Goal: Navigation & Orientation: Find specific page/section

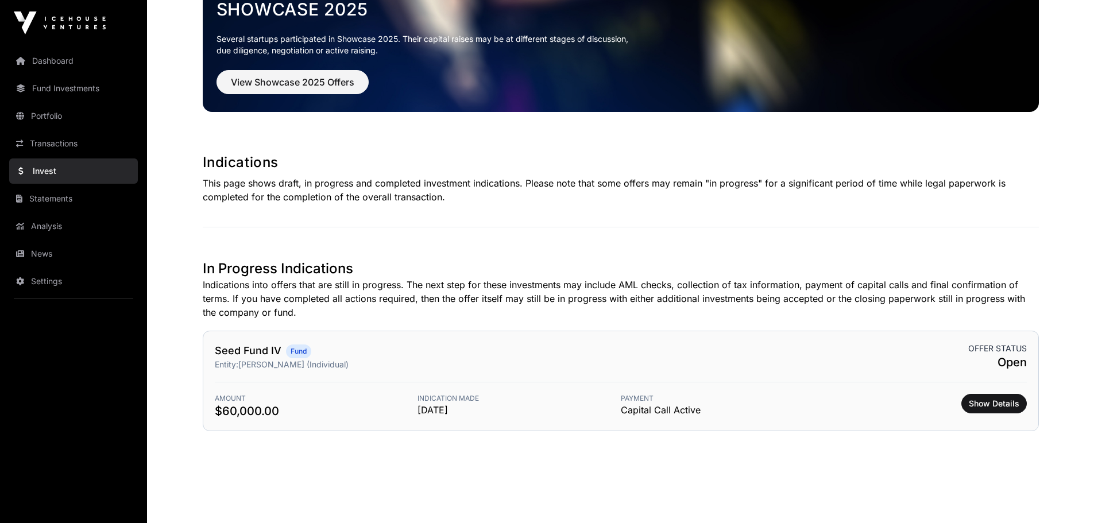
scroll to position [86, 0]
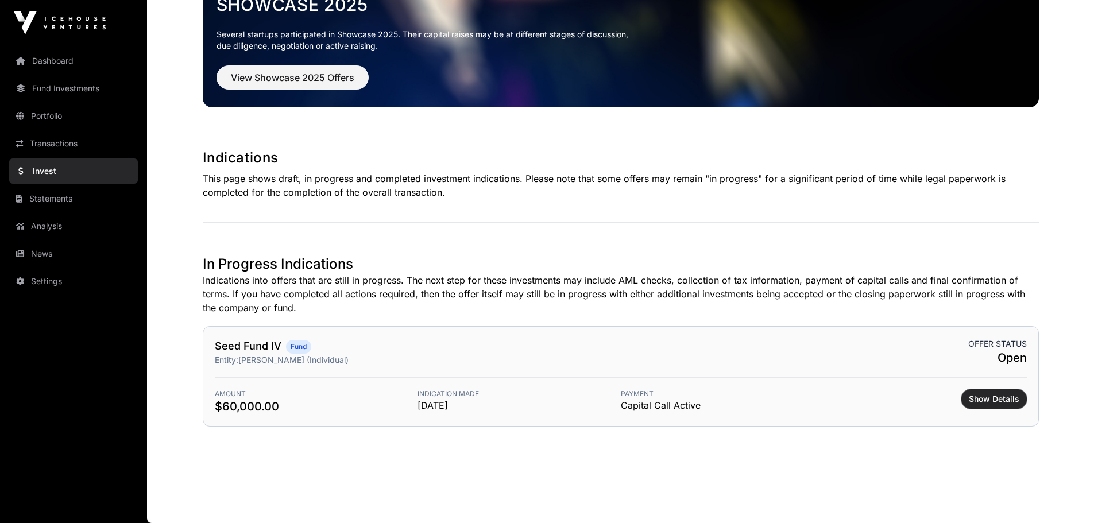
click at [979, 394] on span "Show Details" at bounding box center [994, 398] width 51 height 11
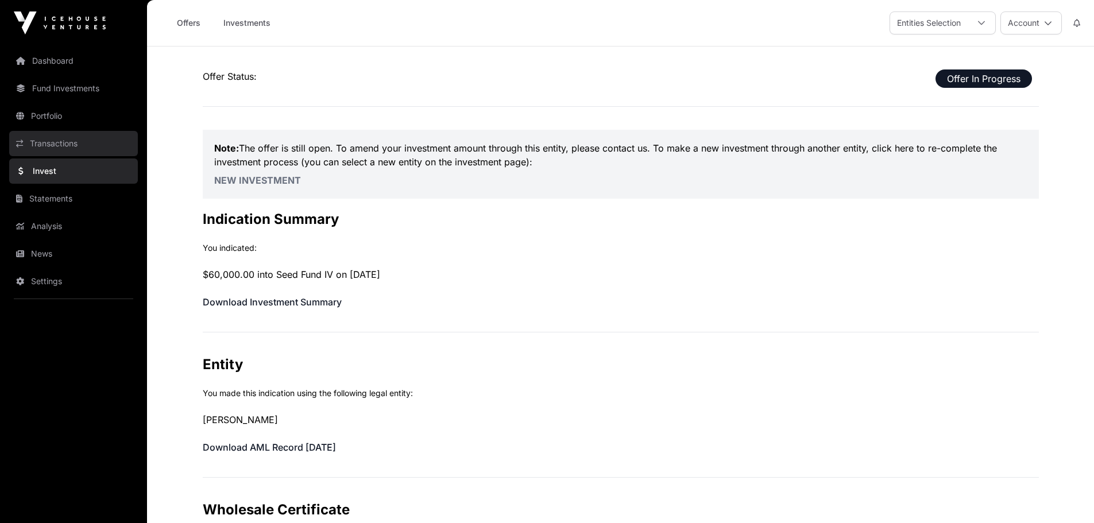
click at [55, 144] on link "Transactions" at bounding box center [73, 143] width 129 height 25
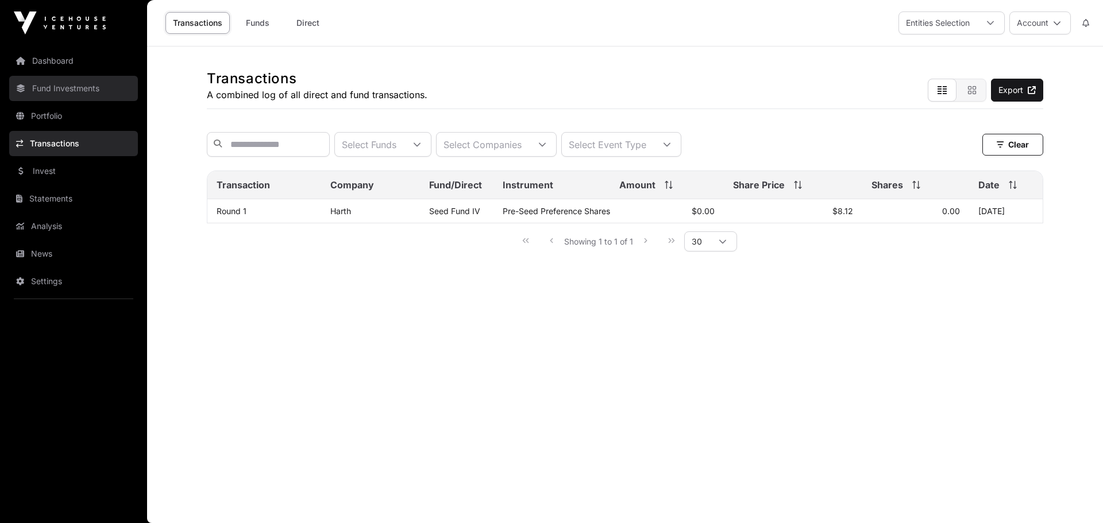
click at [72, 88] on link "Fund Investments" at bounding box center [73, 88] width 129 height 25
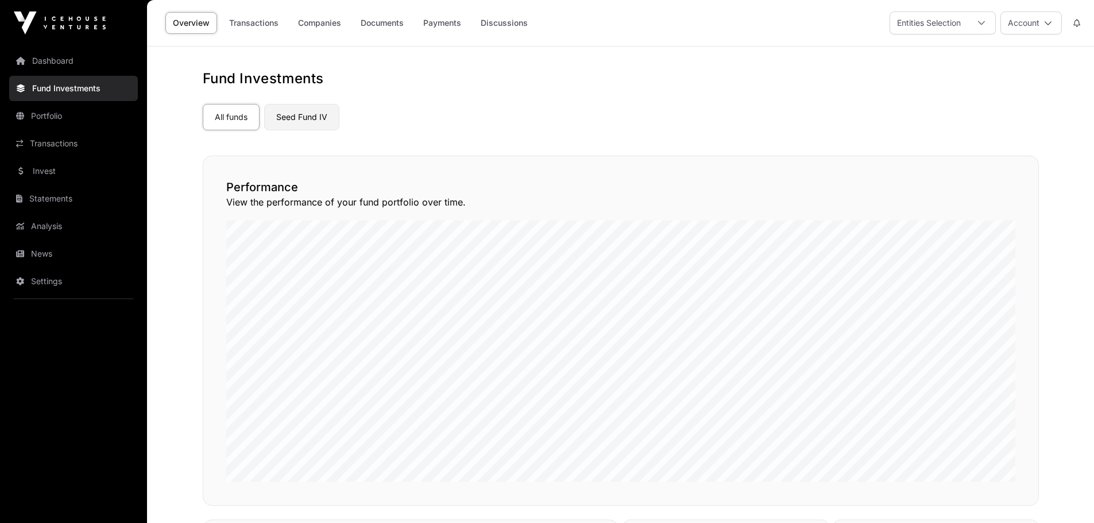
click at [310, 118] on link "Seed Fund IV" at bounding box center [301, 117] width 75 height 26
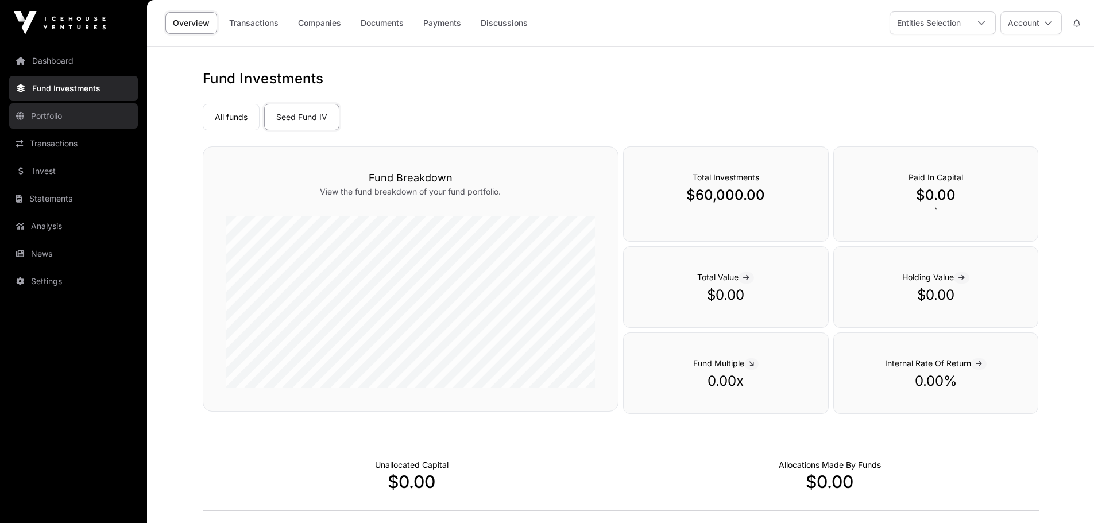
click at [47, 118] on link "Portfolio" at bounding box center [73, 115] width 129 height 25
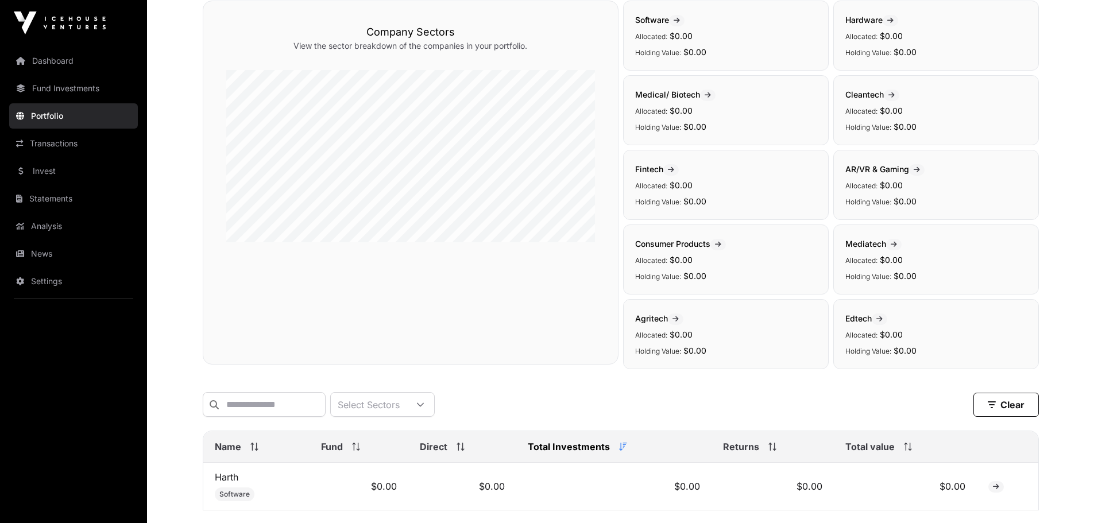
scroll to position [193, 0]
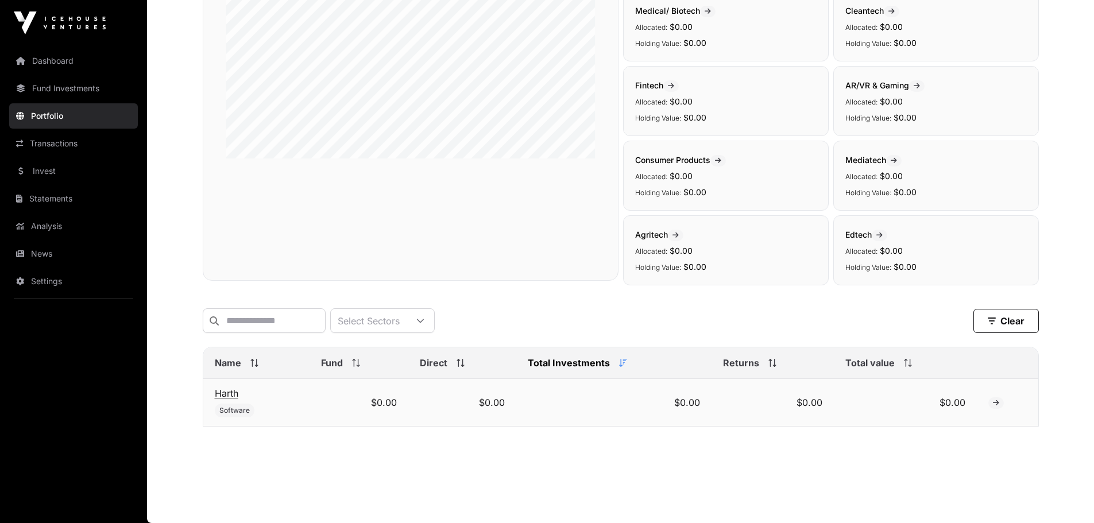
click at [229, 392] on link "Harth" at bounding box center [227, 393] width 24 height 11
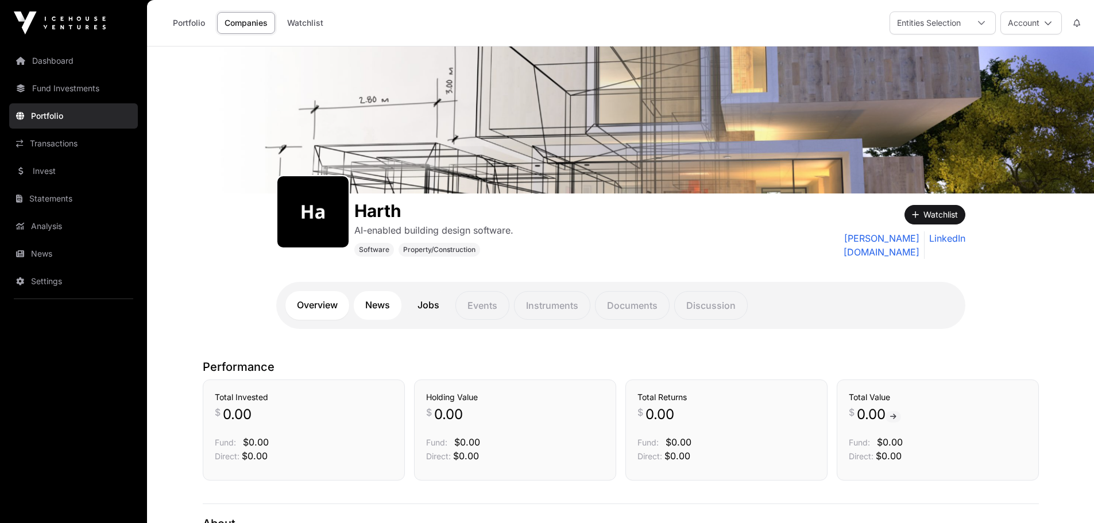
click at [385, 304] on link "News" at bounding box center [378, 305] width 48 height 29
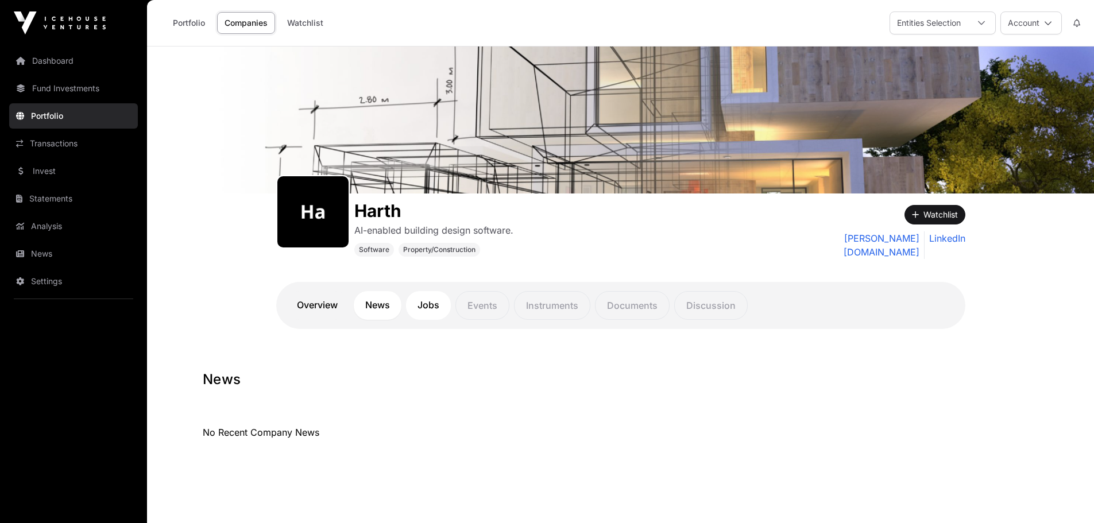
click at [424, 303] on link "Jobs" at bounding box center [428, 305] width 45 height 29
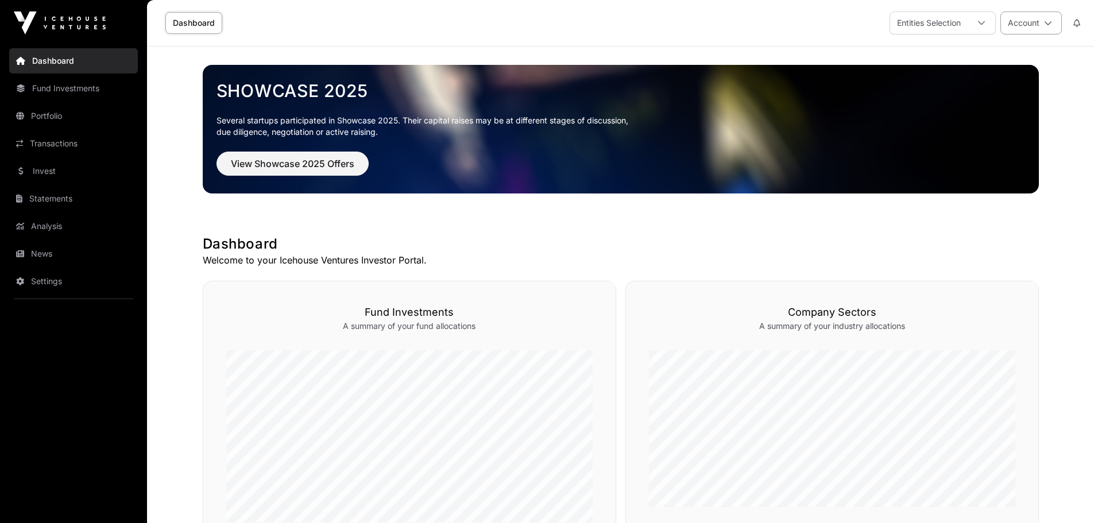
click at [1017, 18] on button "Account" at bounding box center [1031, 22] width 61 height 23
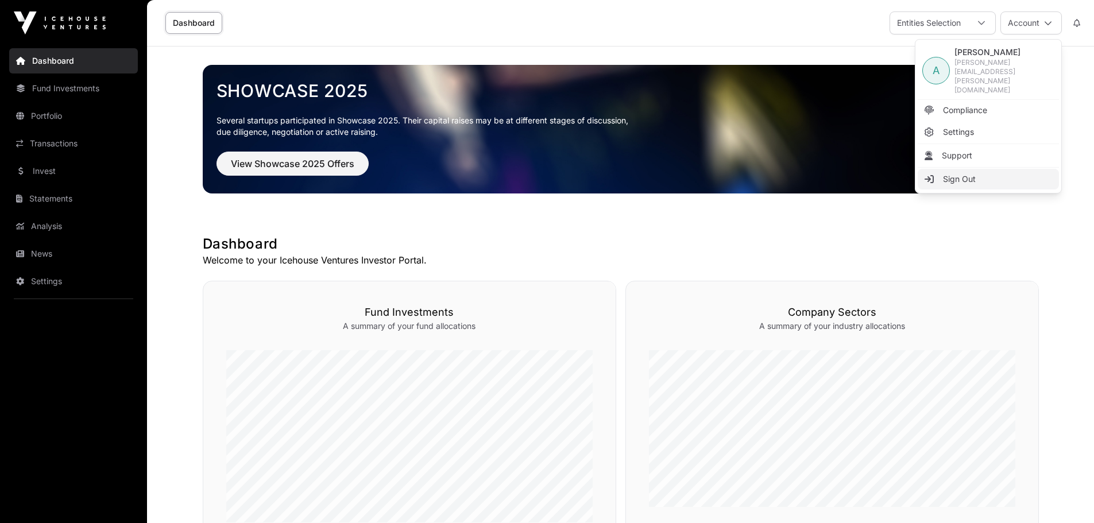
click at [962, 173] on span "Sign Out" at bounding box center [959, 178] width 33 height 11
